Goal: Transaction & Acquisition: Download file/media

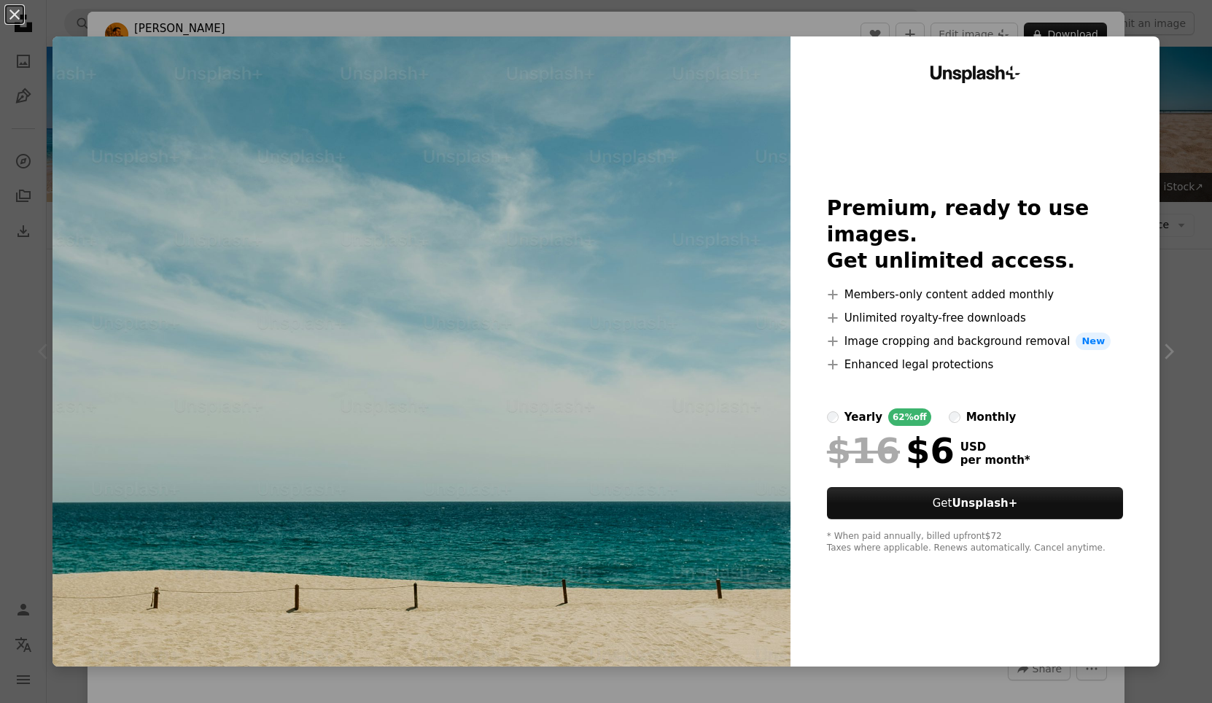
scroll to position [446, 0]
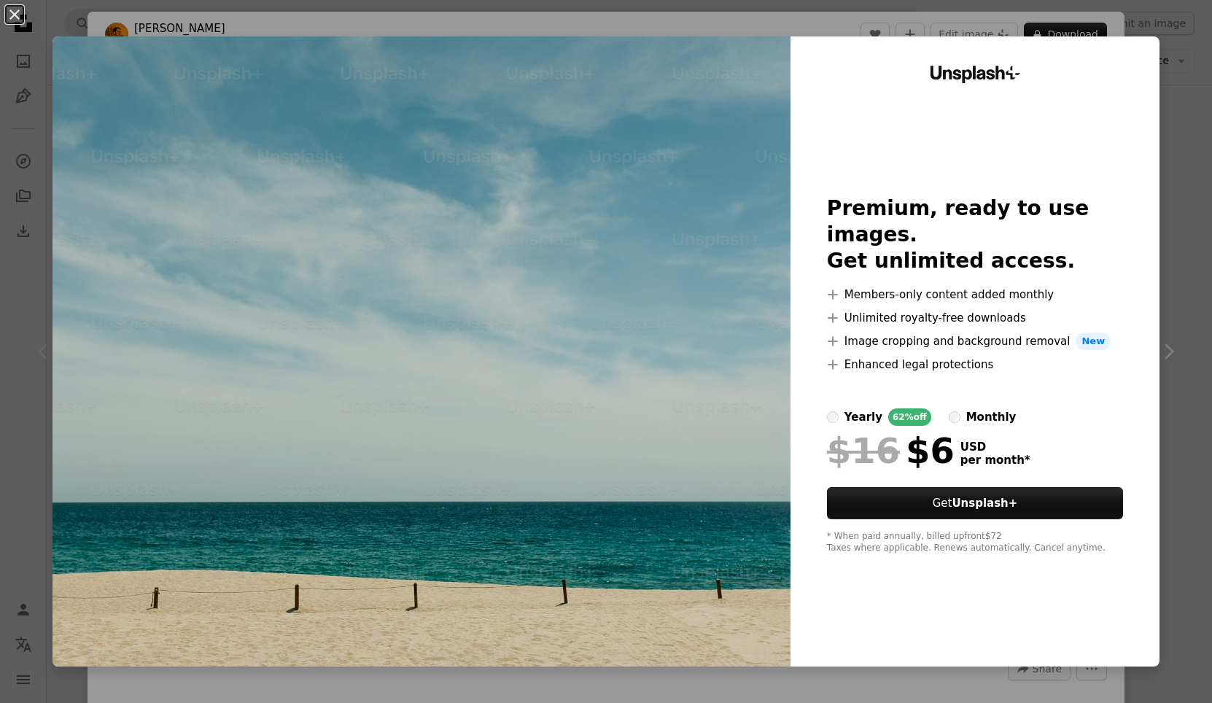
click at [1177, 104] on div "An X shape Unsplash+ Premium, ready to use images. Get unlimited access. A plus…" at bounding box center [606, 351] width 1212 height 703
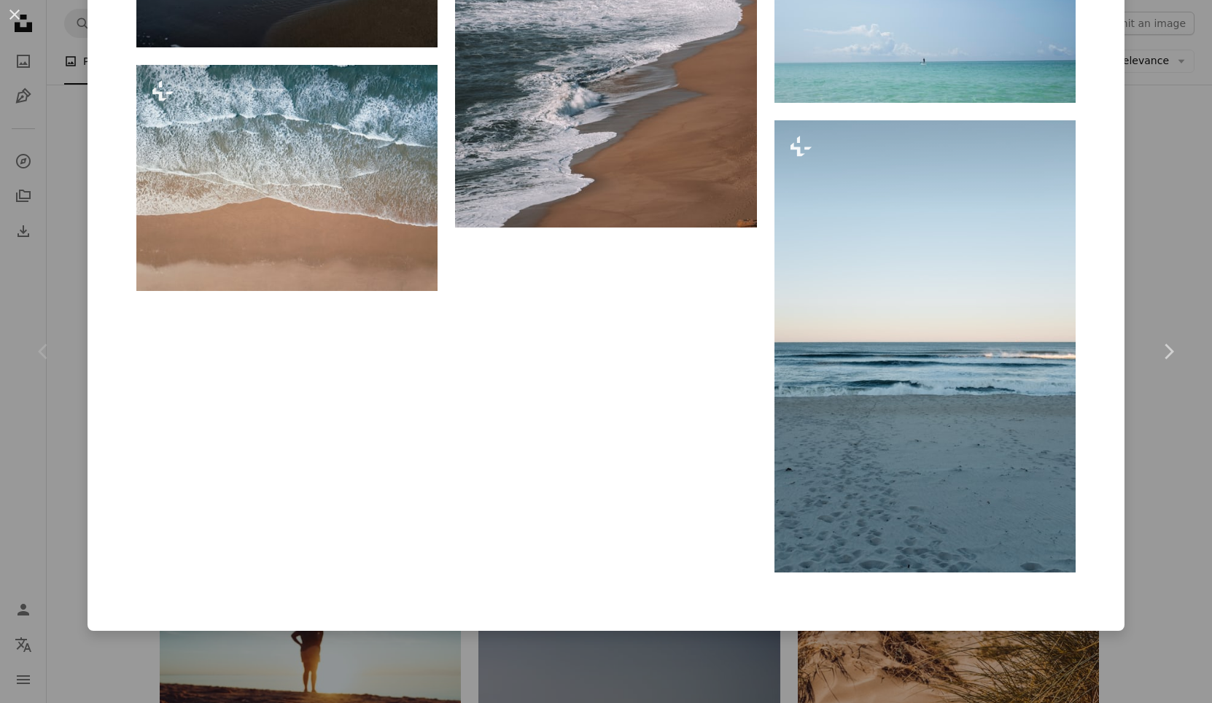
scroll to position [7540, 0]
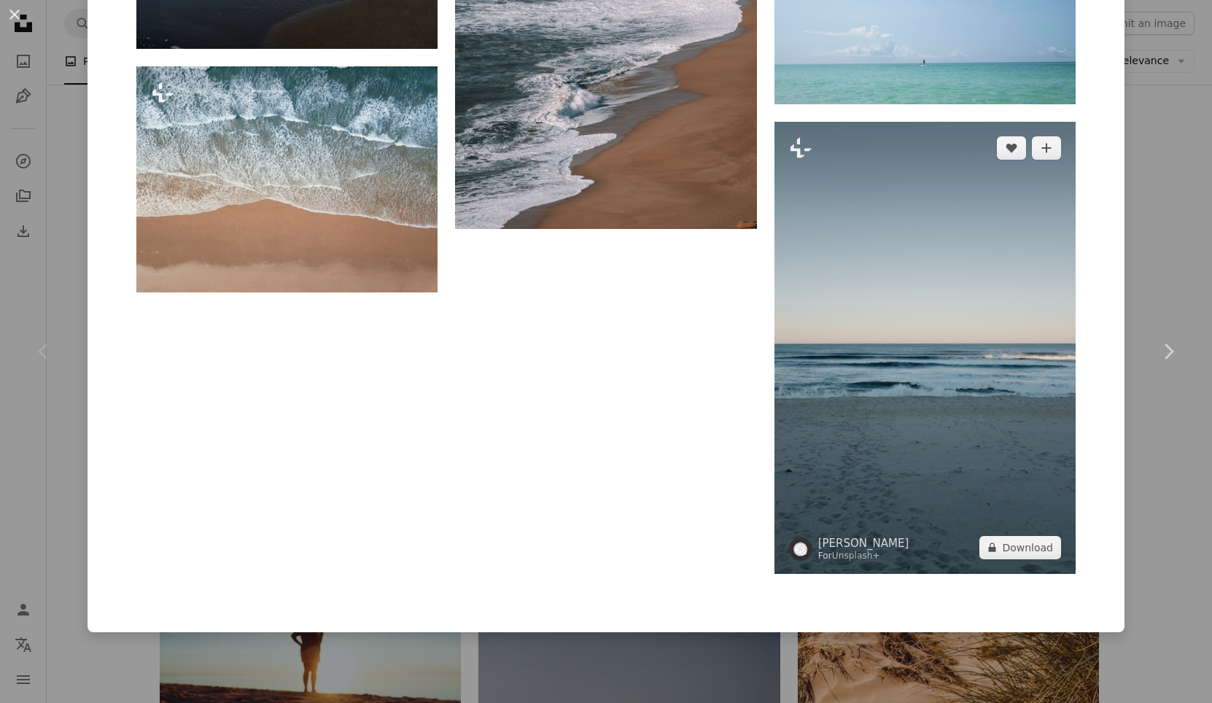
click at [1034, 276] on img at bounding box center [925, 348] width 301 height 452
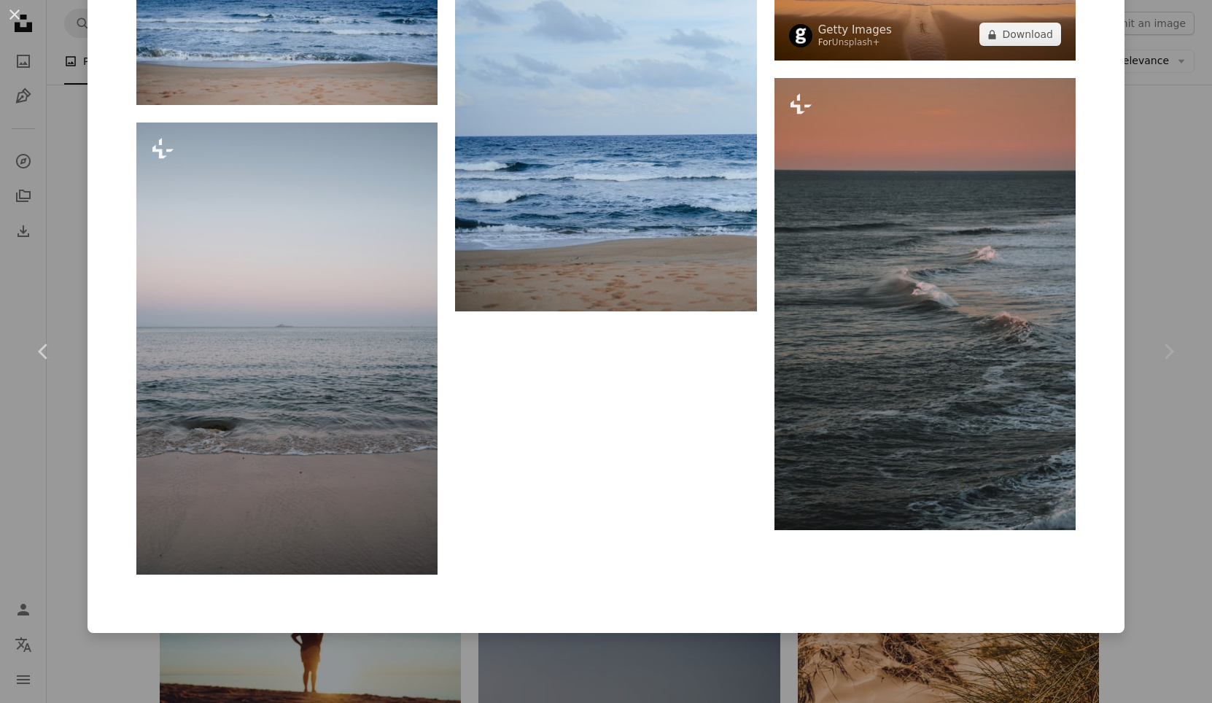
scroll to position [3370, 0]
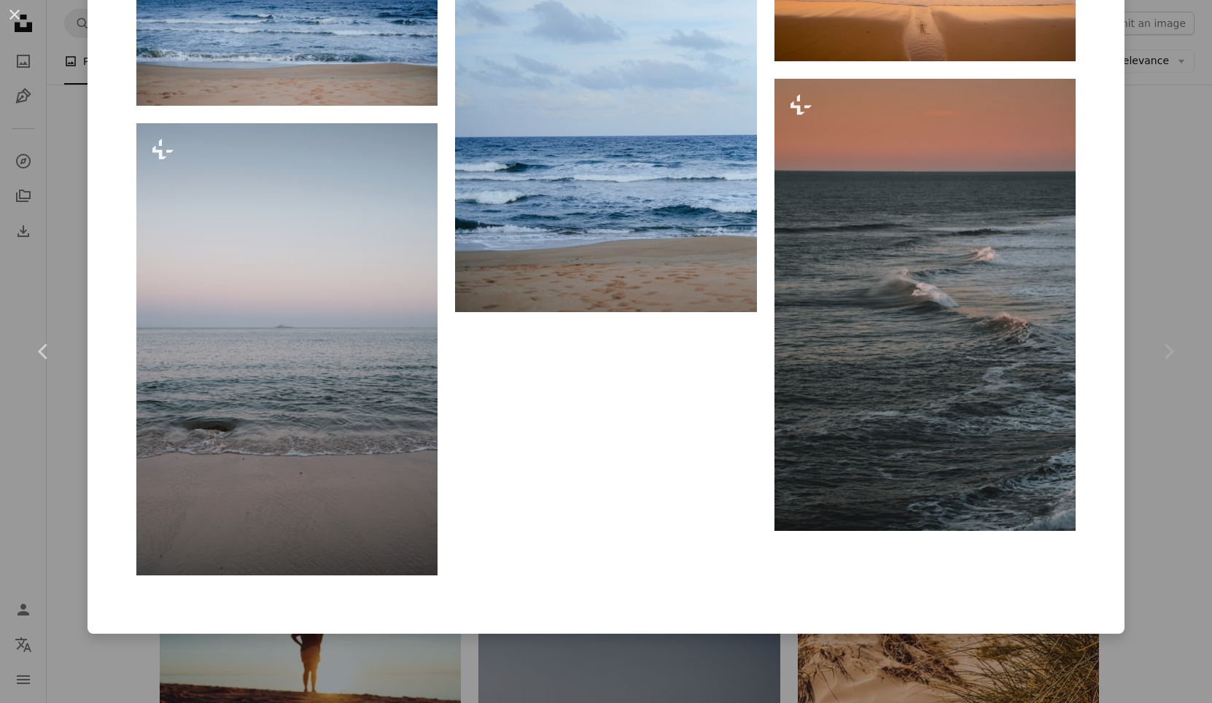
click at [1166, 479] on div "An X shape Chevron left Chevron right [PERSON_NAME] For Unsplash+ A heart A plu…" at bounding box center [606, 351] width 1212 height 703
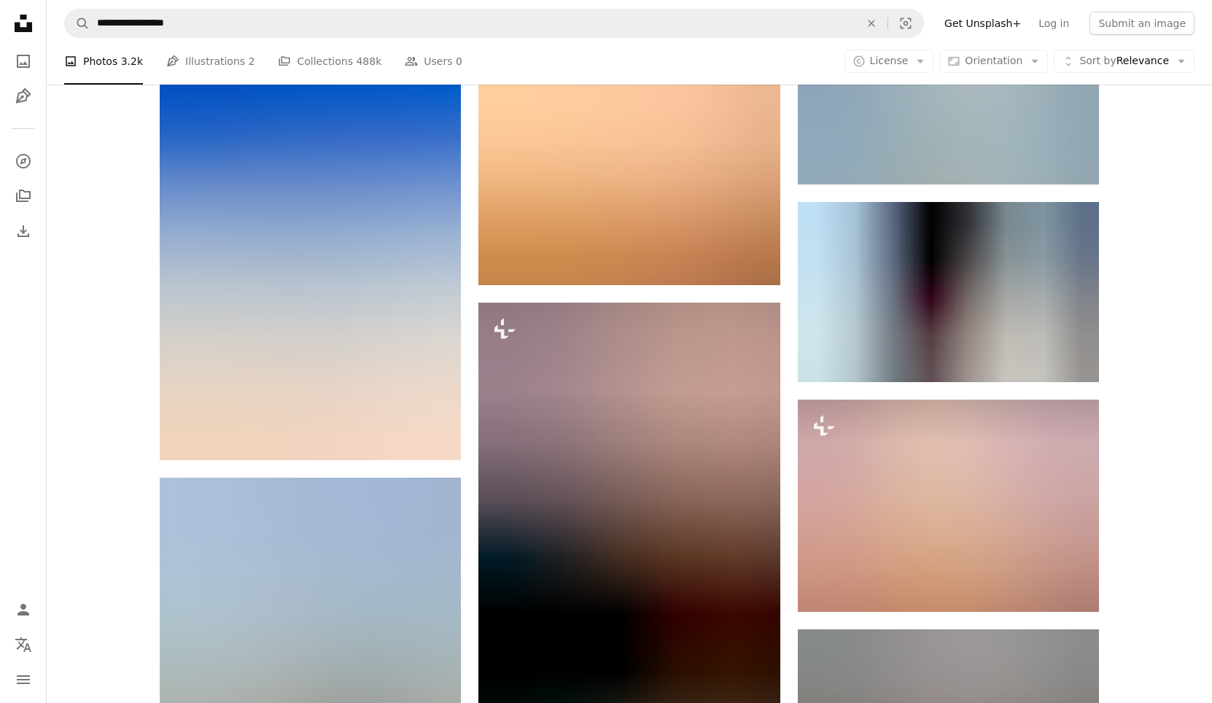
scroll to position [2818, 0]
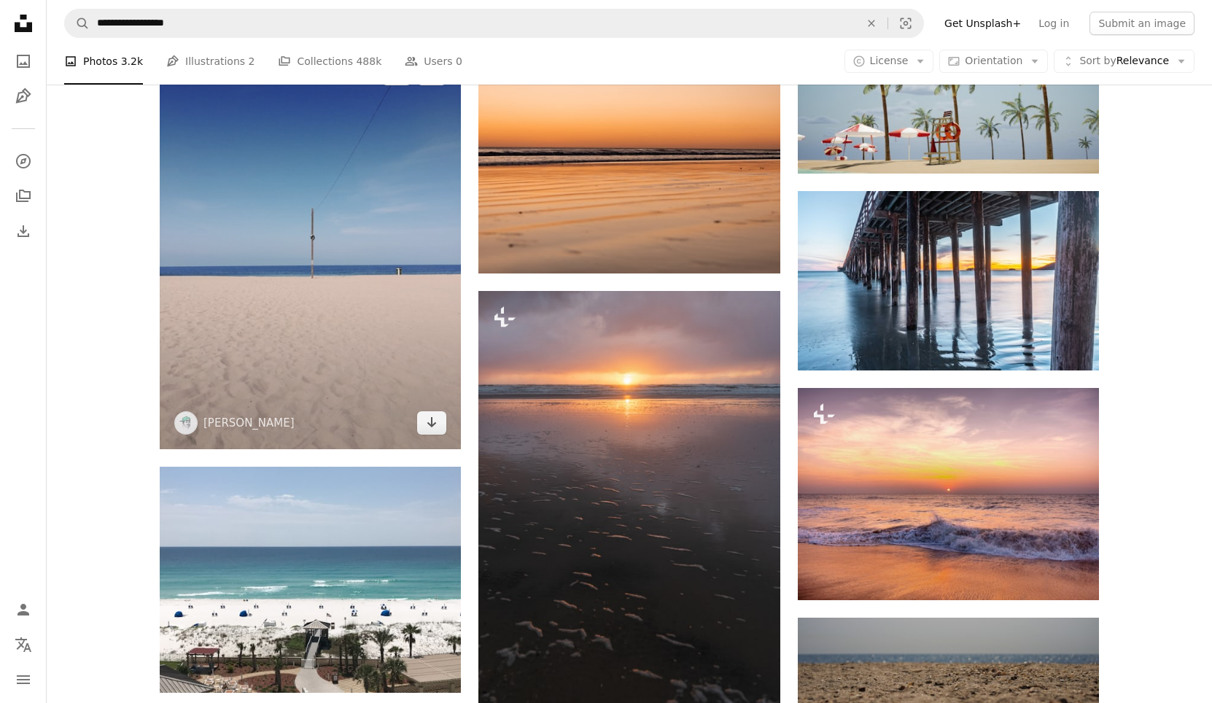
click at [391, 234] on img at bounding box center [310, 248] width 301 height 402
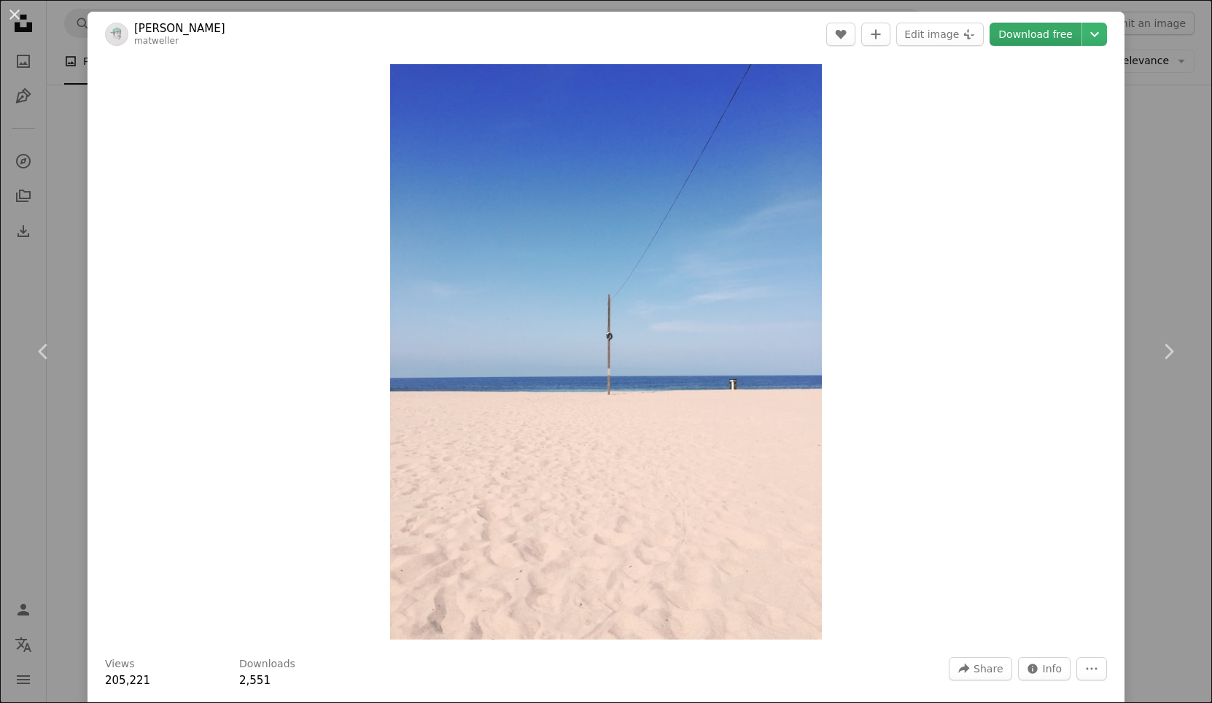
click at [1007, 35] on link "Download free" at bounding box center [1036, 34] width 92 height 23
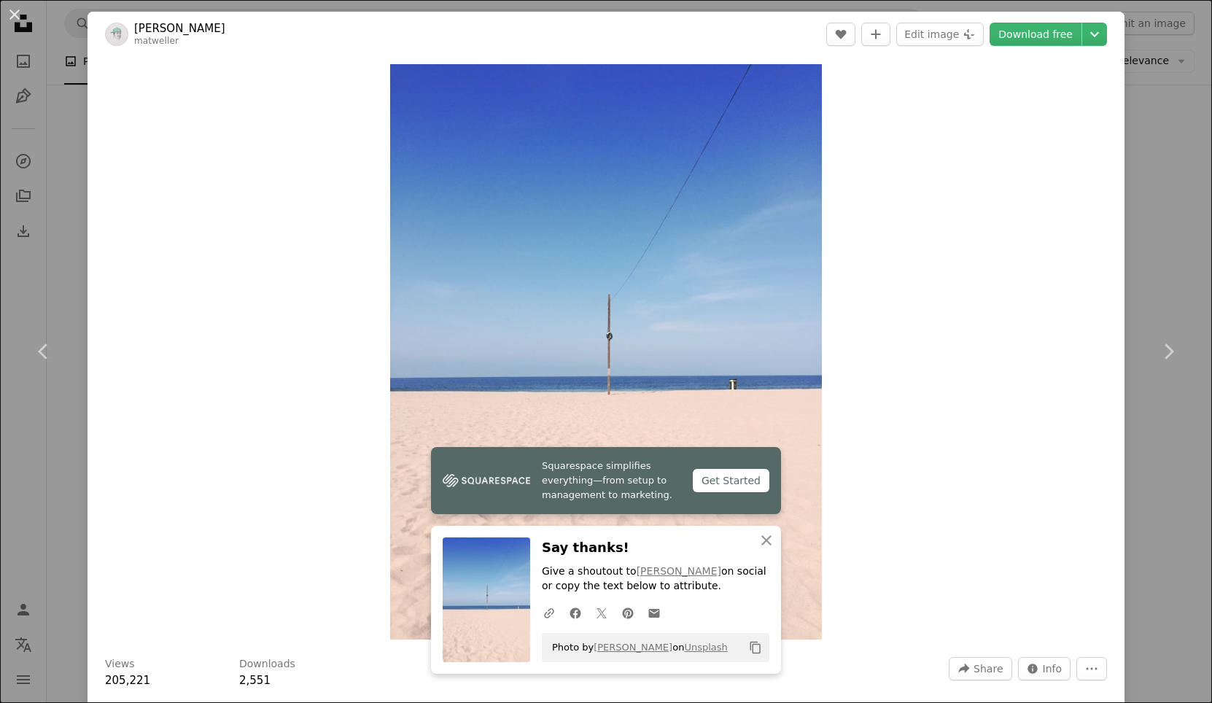
click at [1158, 213] on div "An X shape Chevron left Chevron right Squarespace simplifies everything—from se…" at bounding box center [606, 351] width 1212 height 703
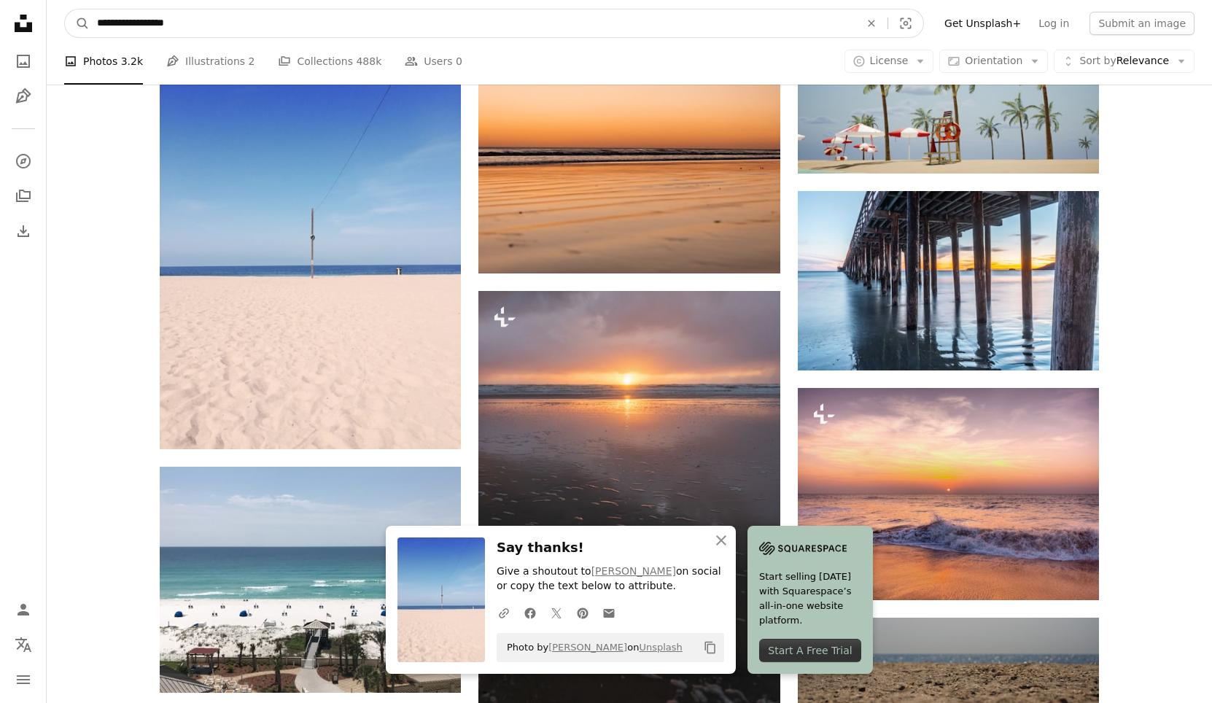
click at [214, 20] on input "**********" at bounding box center [473, 23] width 766 height 28
drag, startPoint x: 214, startPoint y: 20, endPoint x: 124, endPoint y: 20, distance: 89.7
click at [124, 20] on input "**********" at bounding box center [473, 23] width 766 height 28
type input "****"
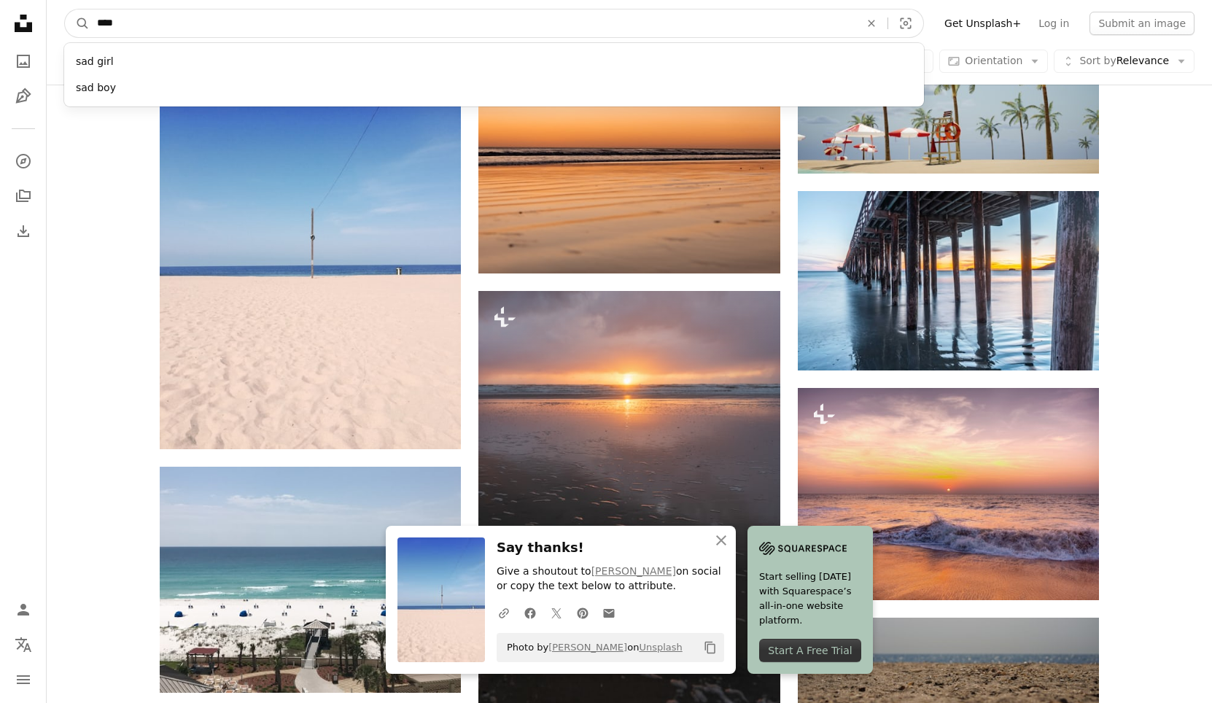
click at [77, 23] on button "A magnifying glass" at bounding box center [77, 23] width 25 height 28
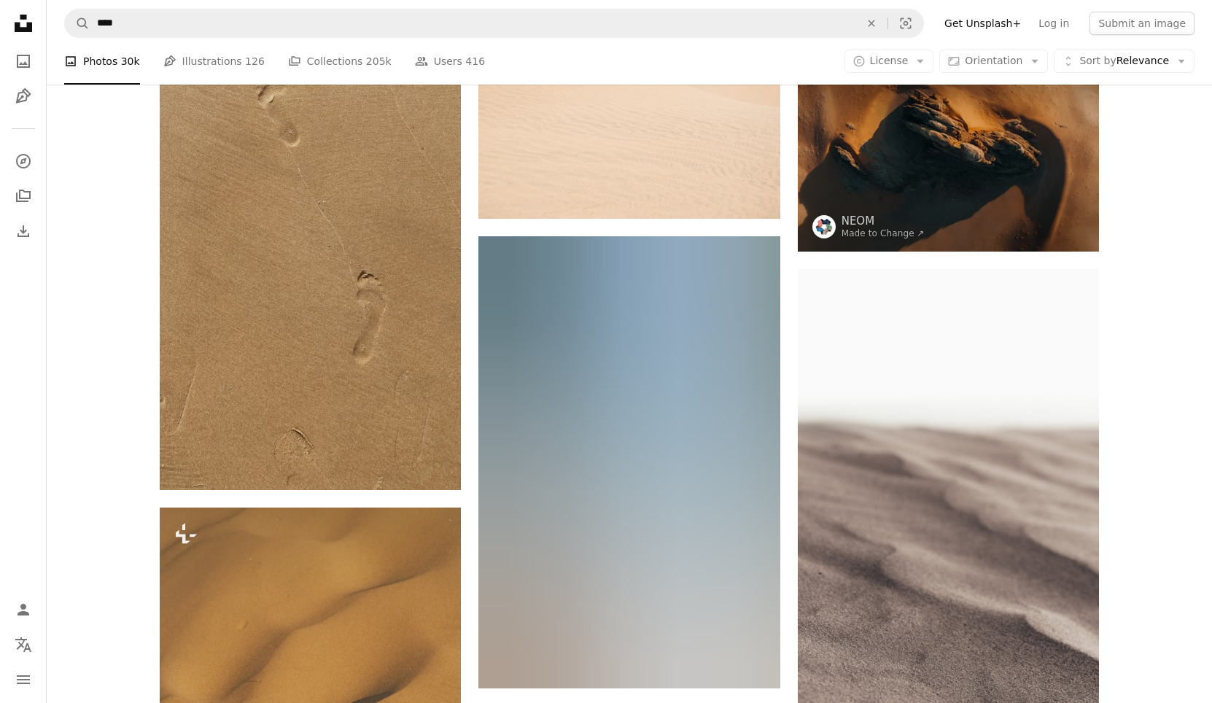
scroll to position [8680, 0]
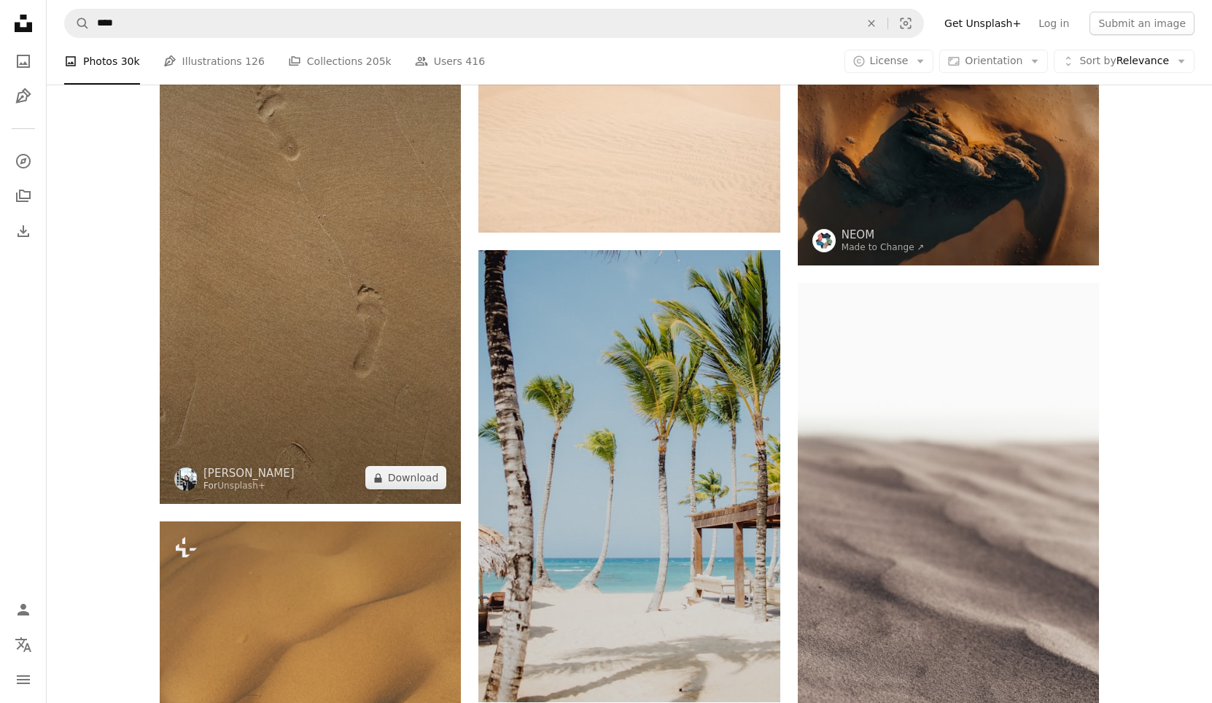
click at [369, 215] on img at bounding box center [310, 237] width 301 height 534
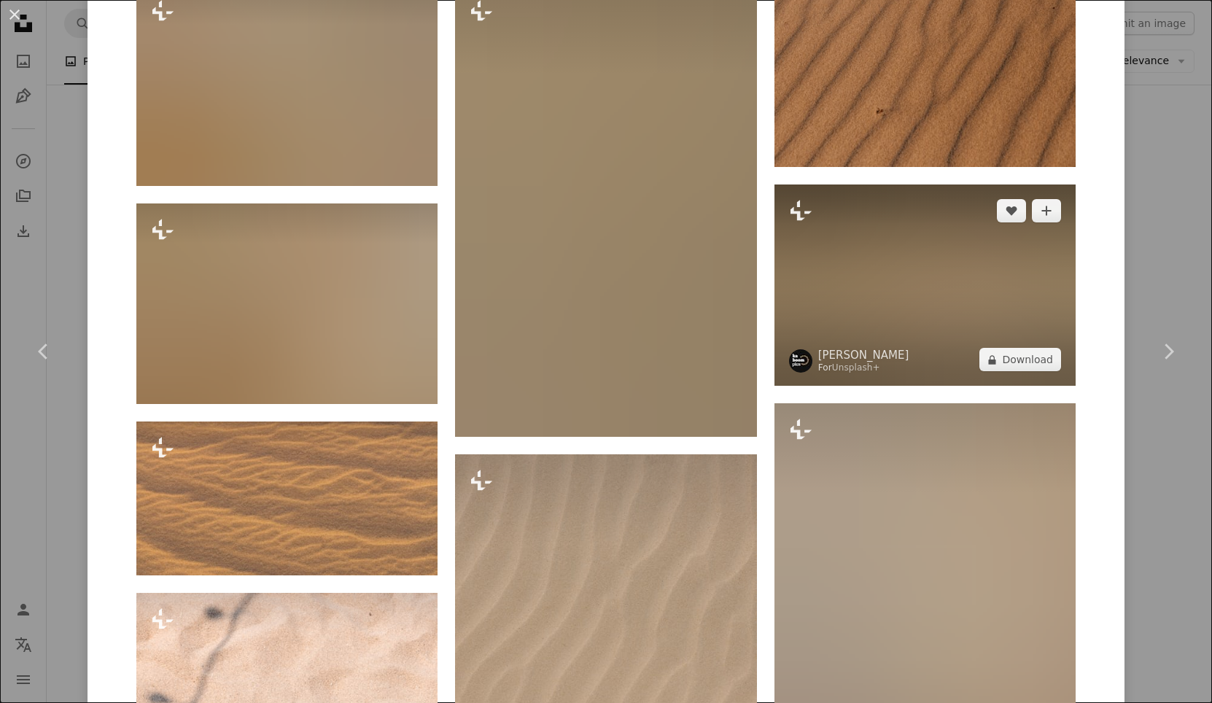
scroll to position [5901, 0]
